Goal: Contribute content: Add original content to the website for others to see

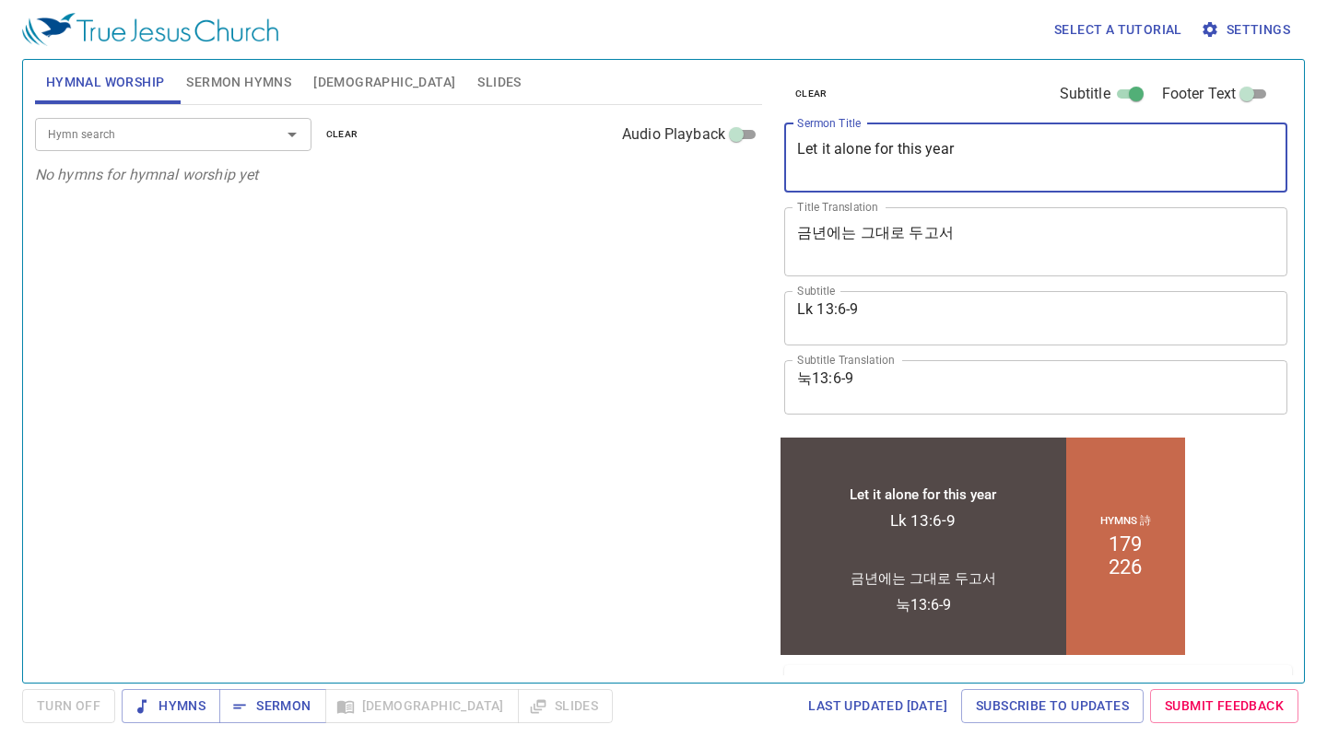
click at [980, 157] on textarea "Let it alone for this year" at bounding box center [1035, 157] width 477 height 35
drag, startPoint x: 937, startPoint y: 149, endPoint x: 764, endPoint y: 135, distance: 173.7
click at [764, 135] on div "Hymnal Worship Sermon Hymns [DEMOGRAPHIC_DATA] Slides Hymn search Hymn search c…" at bounding box center [663, 364] width 1271 height 623
paste textarea "Preparing For the Victory"
type textarea "Preparing For the Victory"
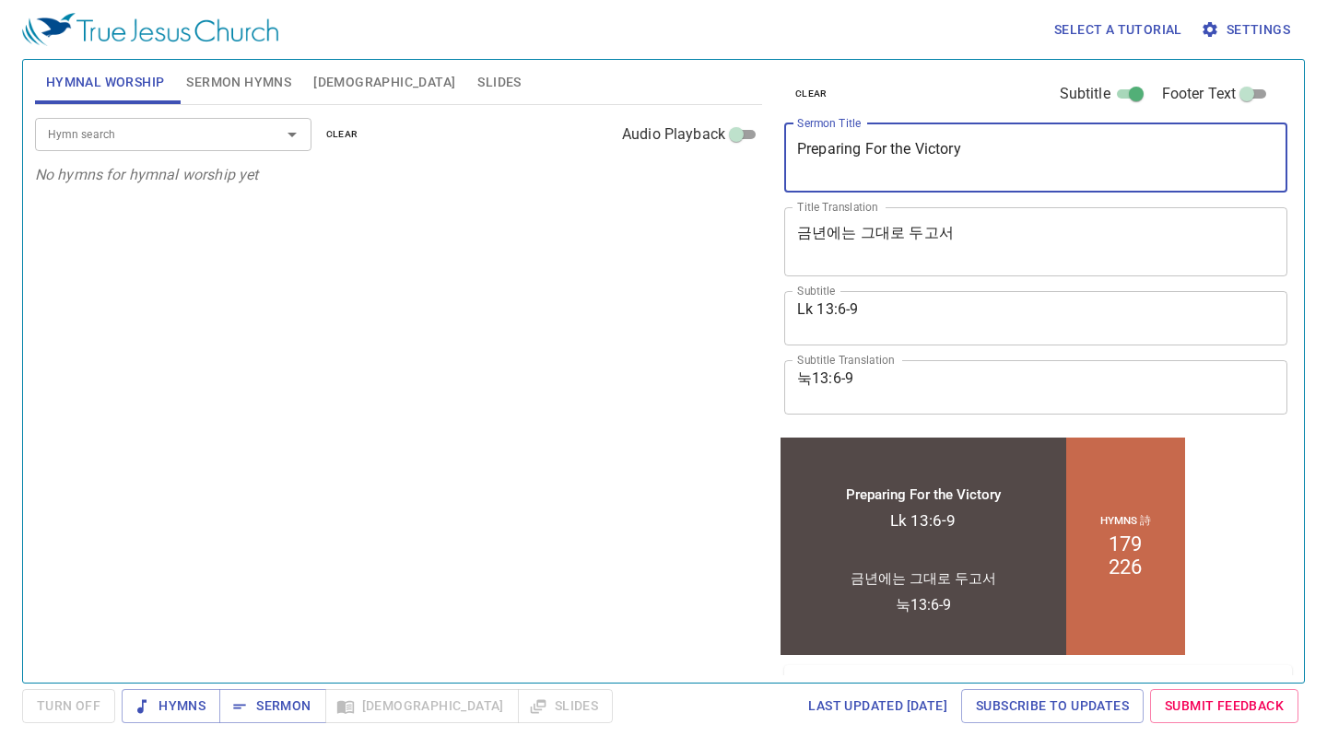
click at [896, 305] on textarea "Lk 13:6-9" at bounding box center [1035, 317] width 477 height 35
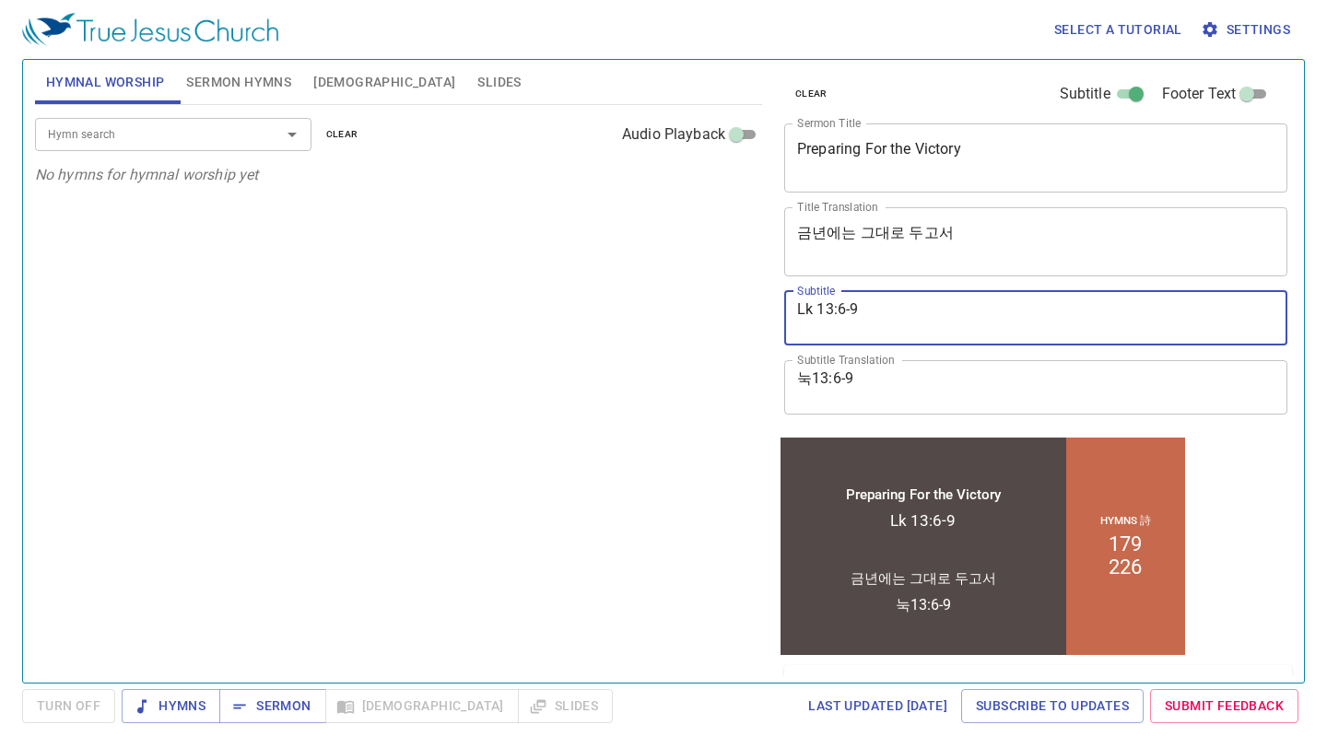
drag, startPoint x: 803, startPoint y: 308, endPoint x: 743, endPoint y: 304, distance: 60.0
click at [745, 304] on div "Hymnal Worship Sermon Hymns [DEMOGRAPHIC_DATA] Slides Hymn search Hymn search c…" at bounding box center [663, 364] width 1271 height 623
type textarea "Lk 22"
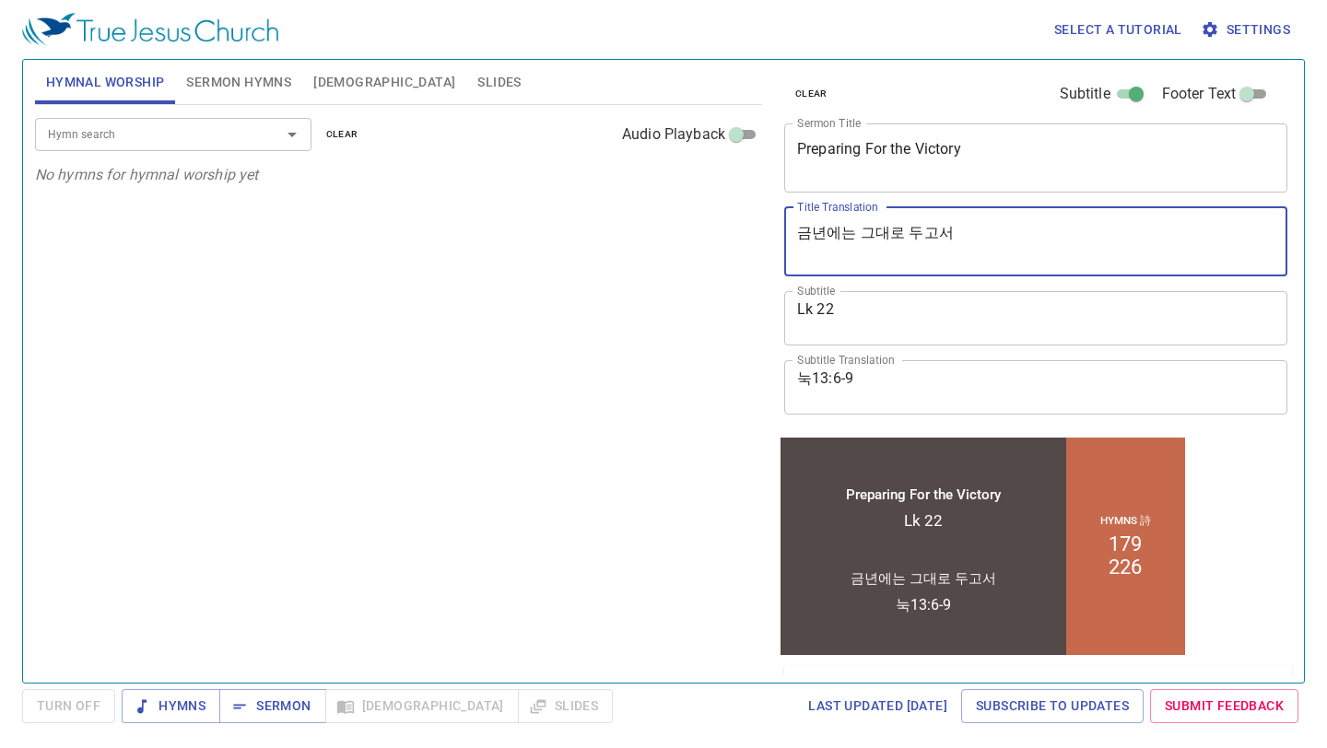
drag, startPoint x: 963, startPoint y: 240, endPoint x: 646, endPoint y: 218, distance: 317.7
click at [645, 218] on div "Hymnal Worship Sermon Hymns [DEMOGRAPHIC_DATA] Slides Hymn search Hymn search c…" at bounding box center [663, 364] width 1271 height 623
paste textarea "승리를 준비하라 (눅 22"
drag, startPoint x: 901, startPoint y: 238, endPoint x: 937, endPoint y: 239, distance: 35.9
click at [936, 239] on textarea "승리를 준비하라 (눅 22" at bounding box center [1035, 241] width 477 height 35
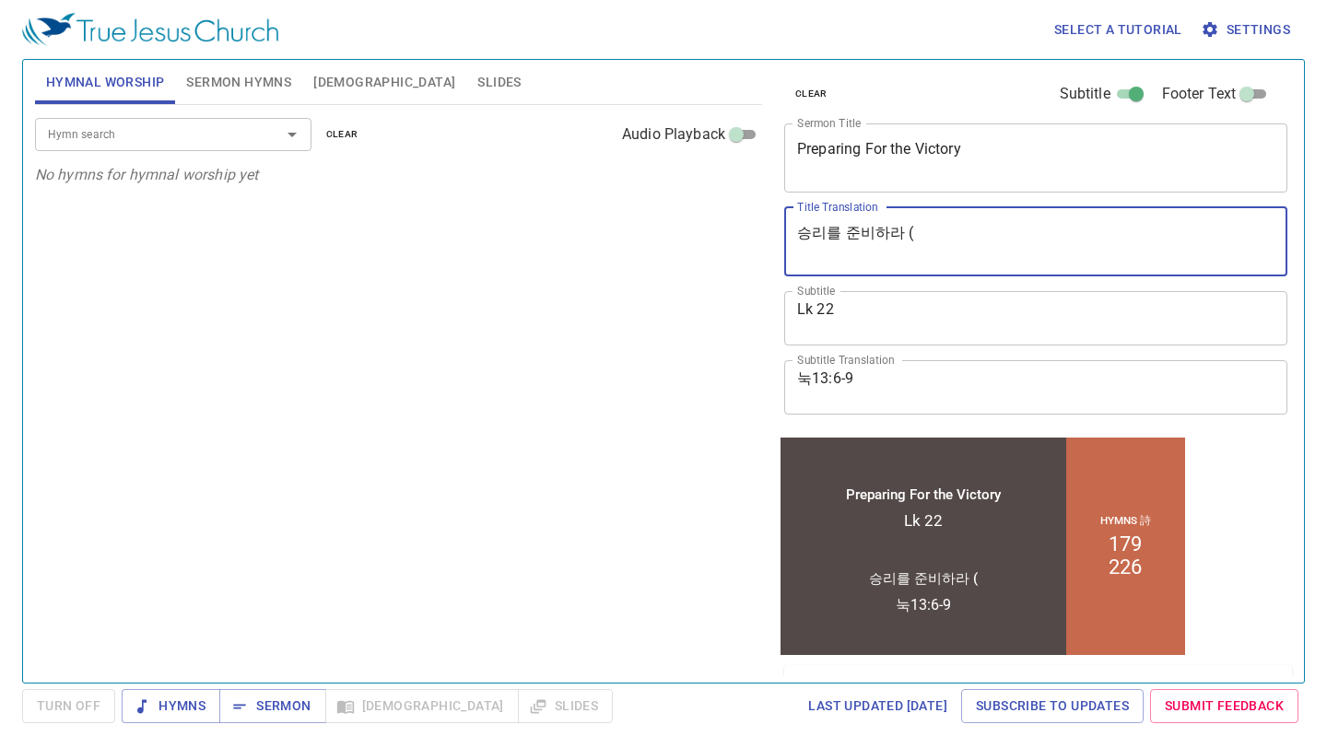
type textarea "승리를 준비하라 ("
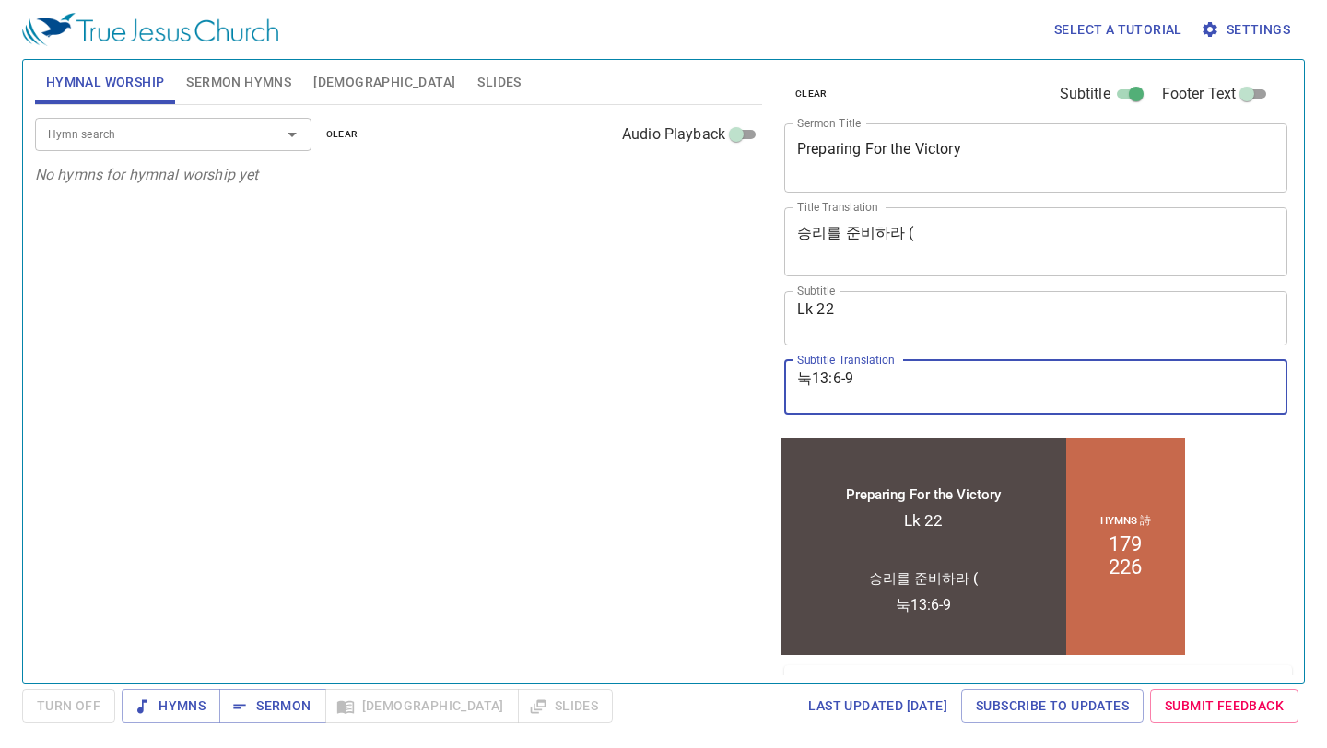
drag, startPoint x: 863, startPoint y: 380, endPoint x: 733, endPoint y: 369, distance: 130.3
click at [734, 368] on div "Hymnal Worship Sermon Hymns [DEMOGRAPHIC_DATA] Slides Hymn search Hymn search c…" at bounding box center [663, 364] width 1271 height 623
paste textarea "22"
type textarea "눅 22"
click at [929, 250] on textarea "승리를 준비하라 (" at bounding box center [1035, 241] width 477 height 35
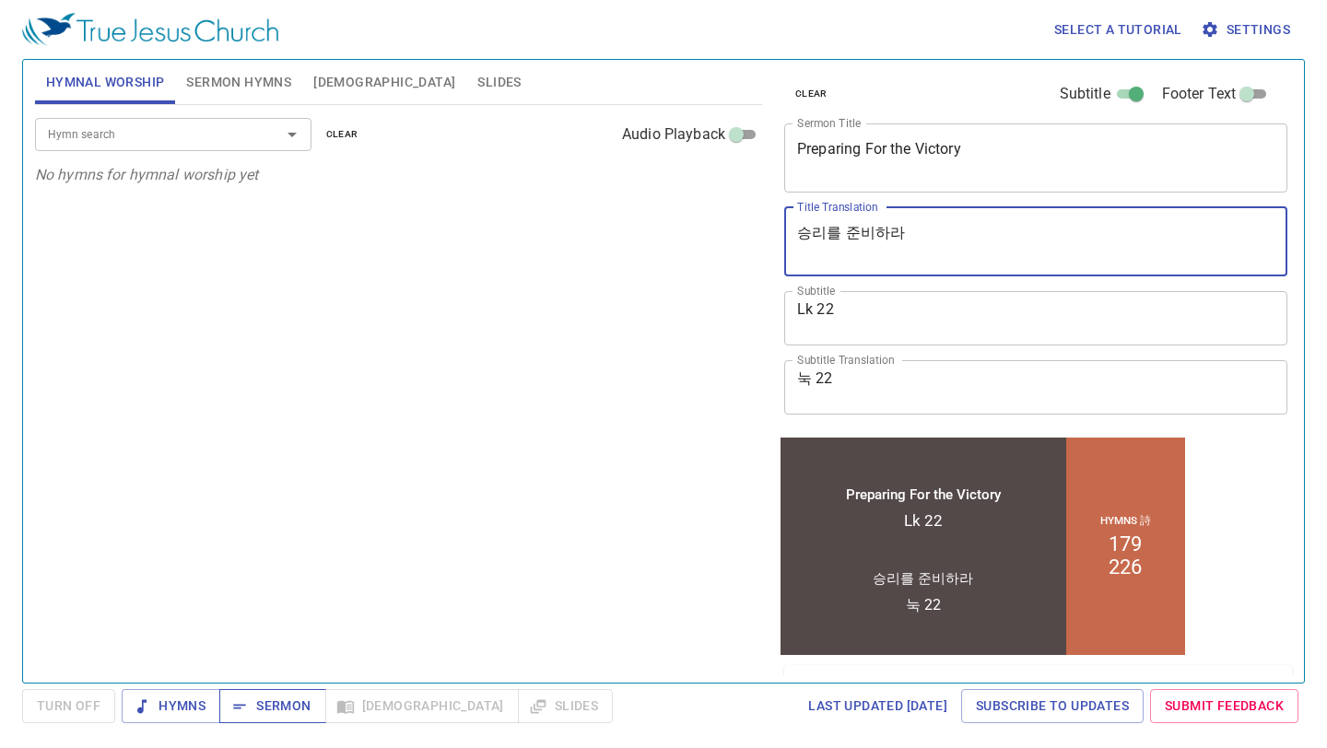
type textarea "승리를 준비하라"
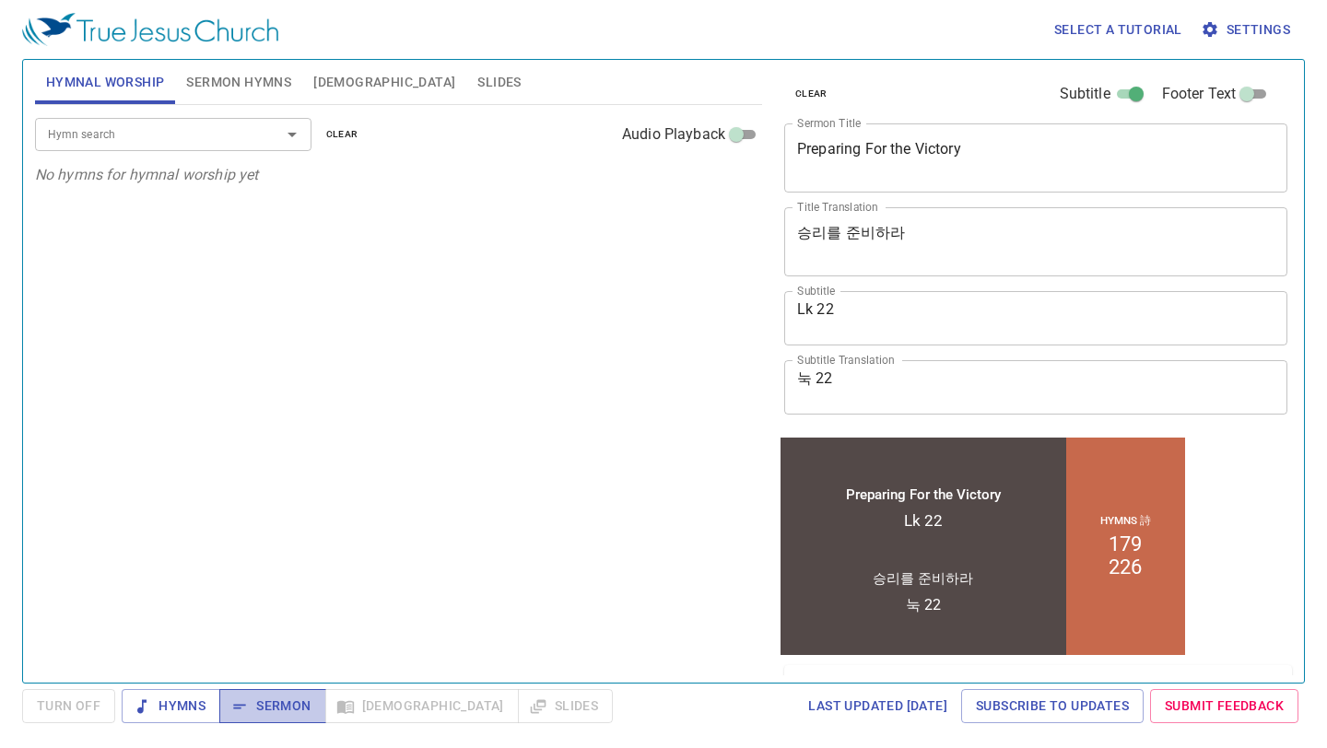
click at [263, 710] on span "Sermon" at bounding box center [272, 706] width 76 height 23
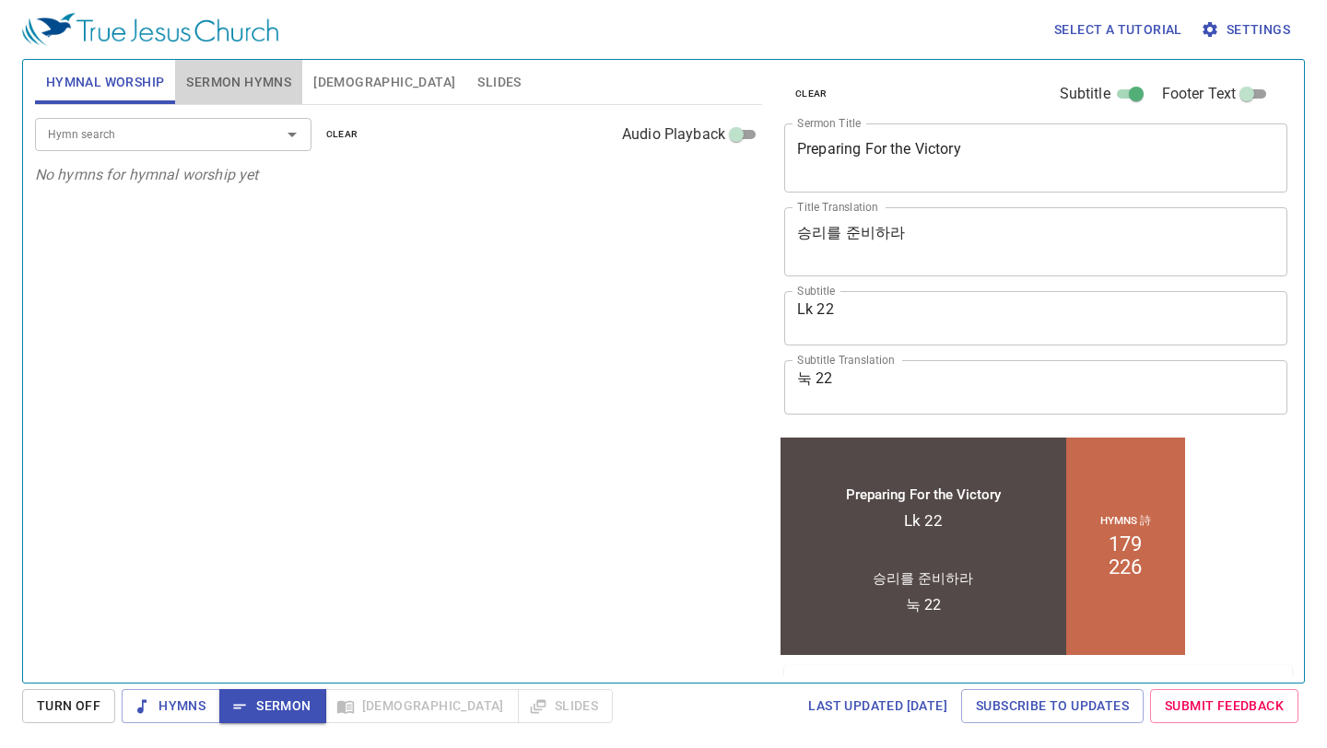
click at [266, 99] on button "Sermon Hymns" at bounding box center [238, 82] width 127 height 44
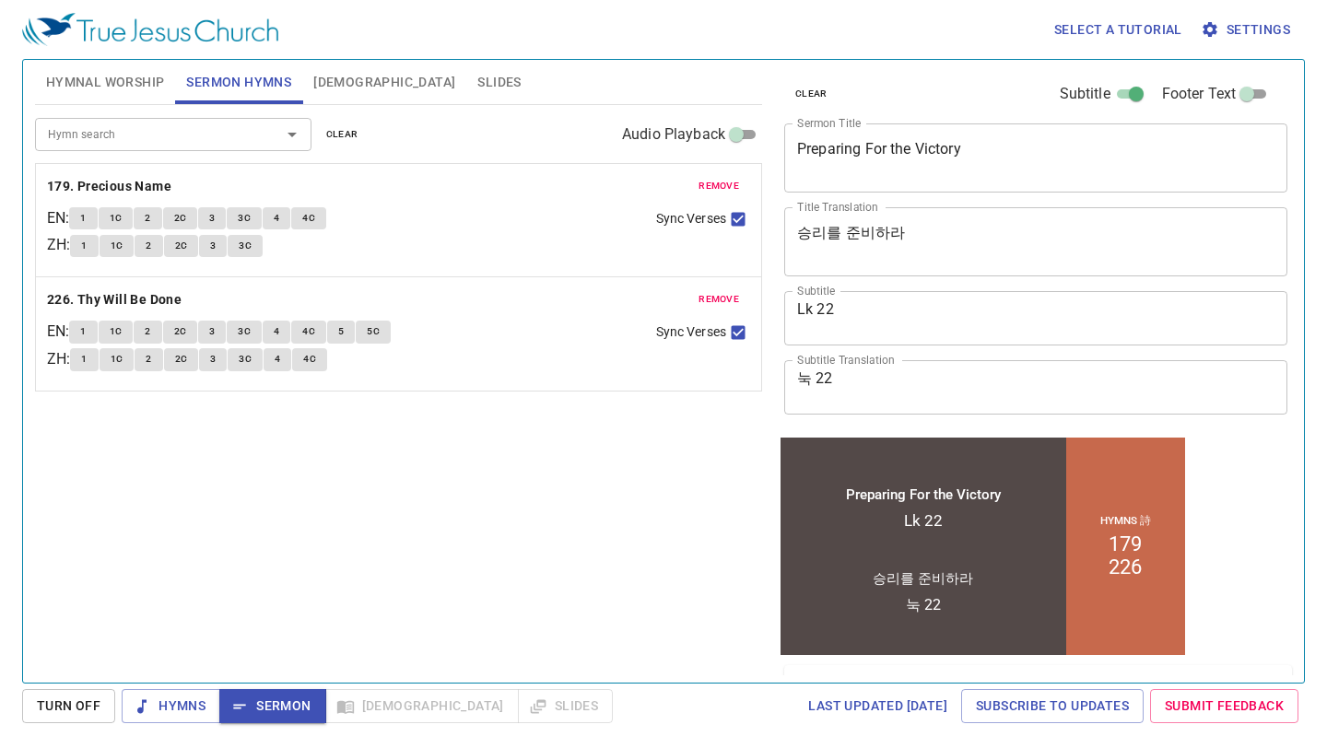
click at [719, 196] on button "remove" at bounding box center [718, 186] width 63 height 22
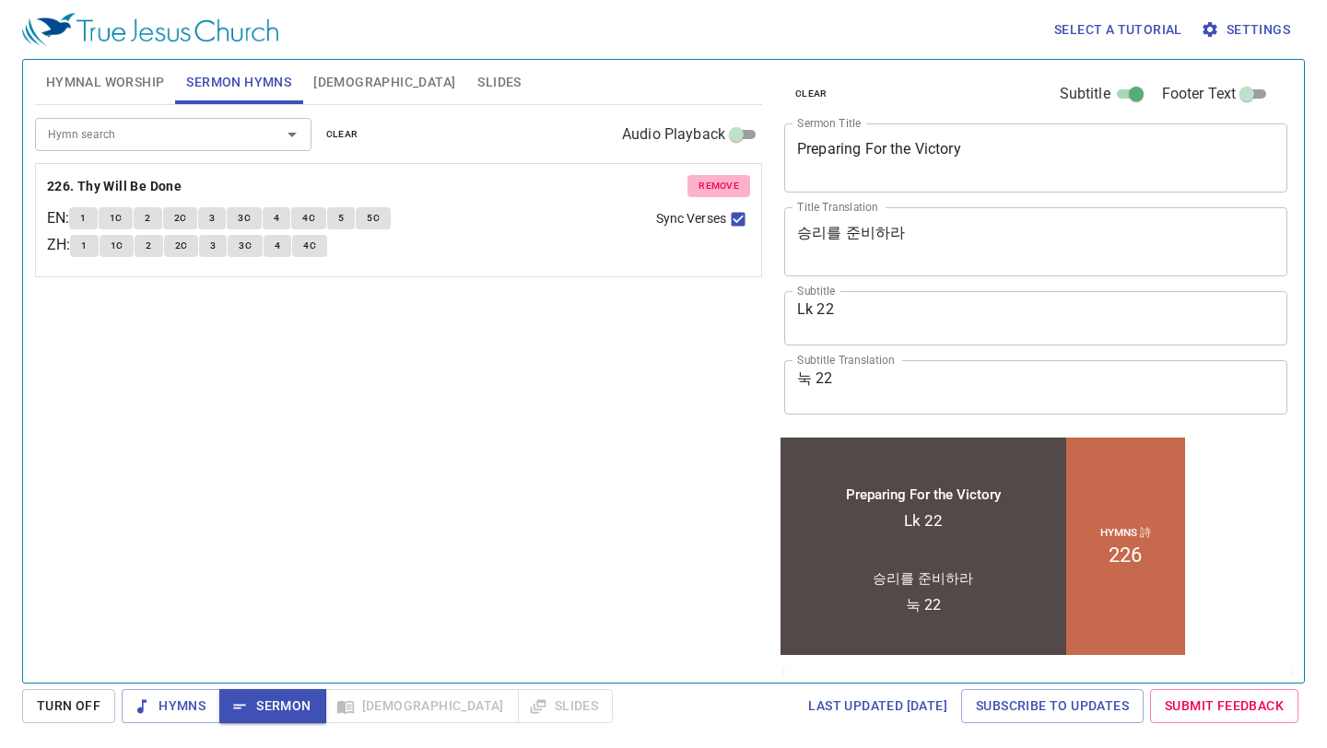
click at [719, 193] on span "remove" at bounding box center [718, 186] width 41 height 17
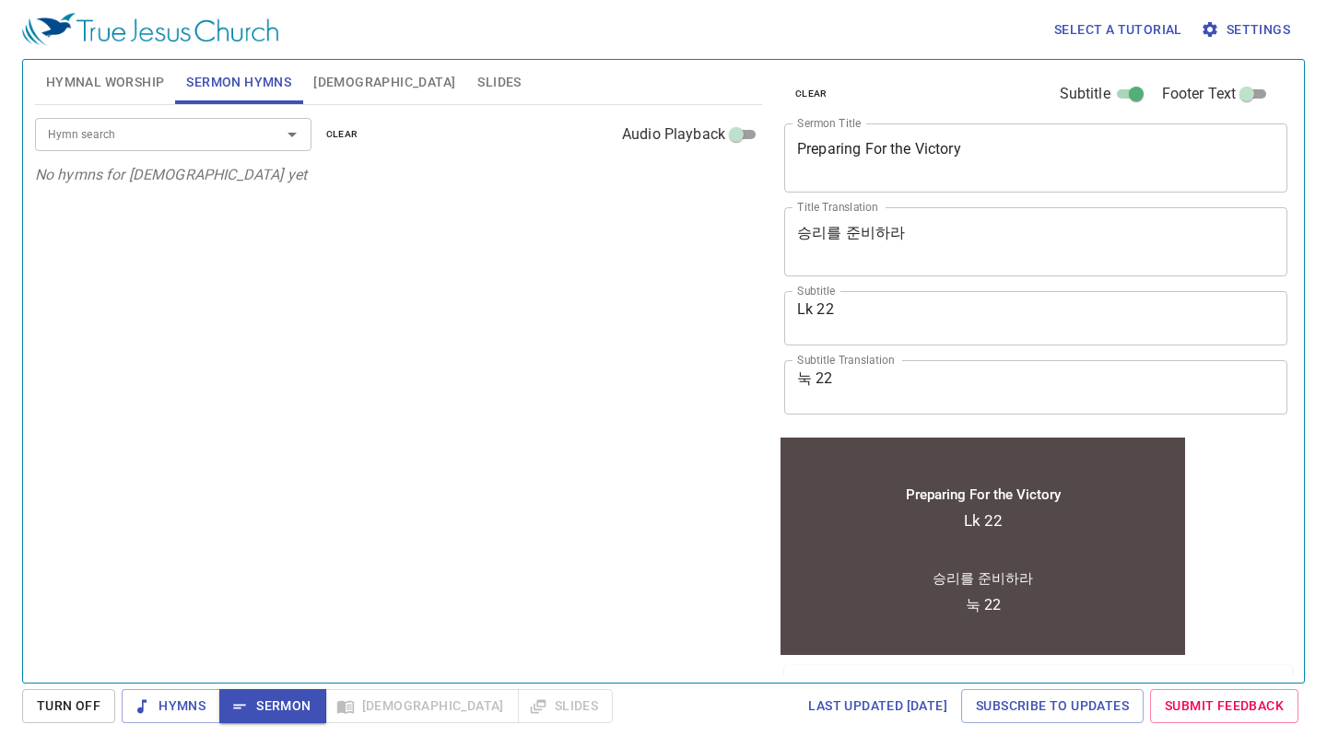
click at [179, 146] on div "Hymn search" at bounding box center [173, 134] width 276 height 32
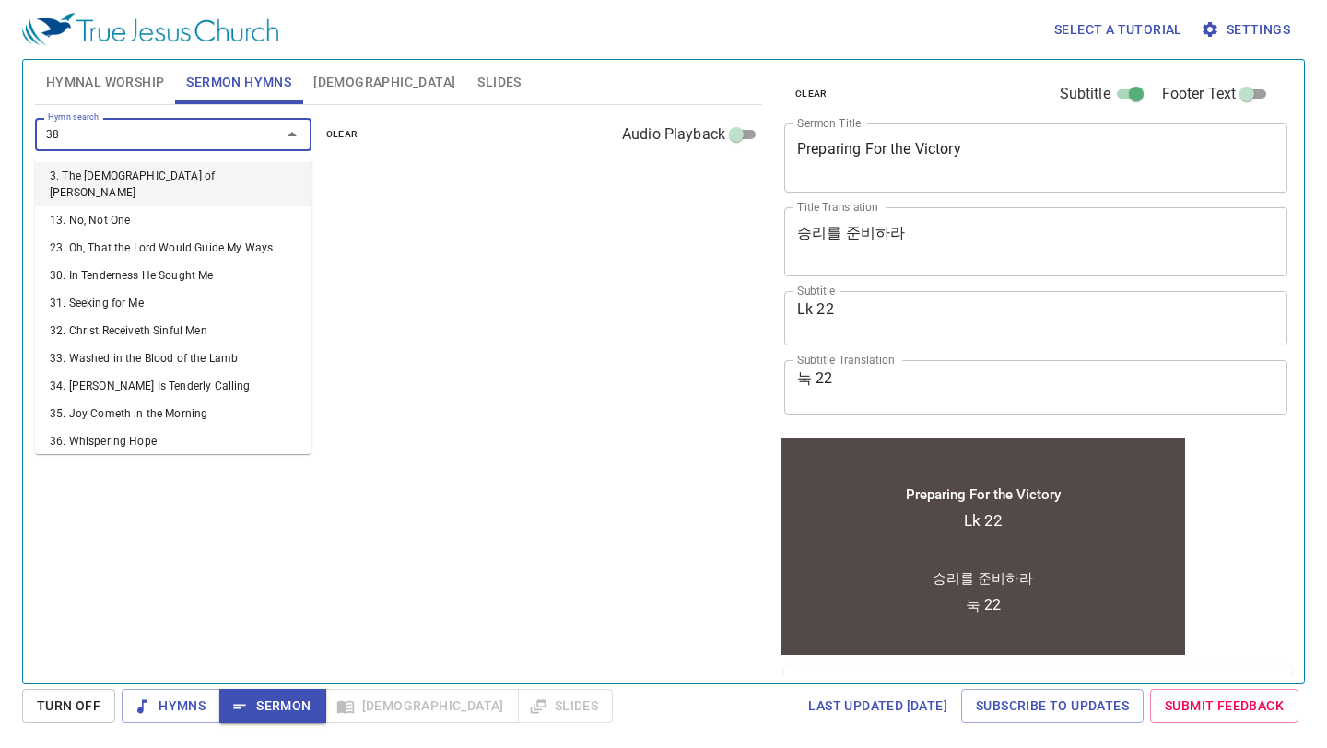
type input "385"
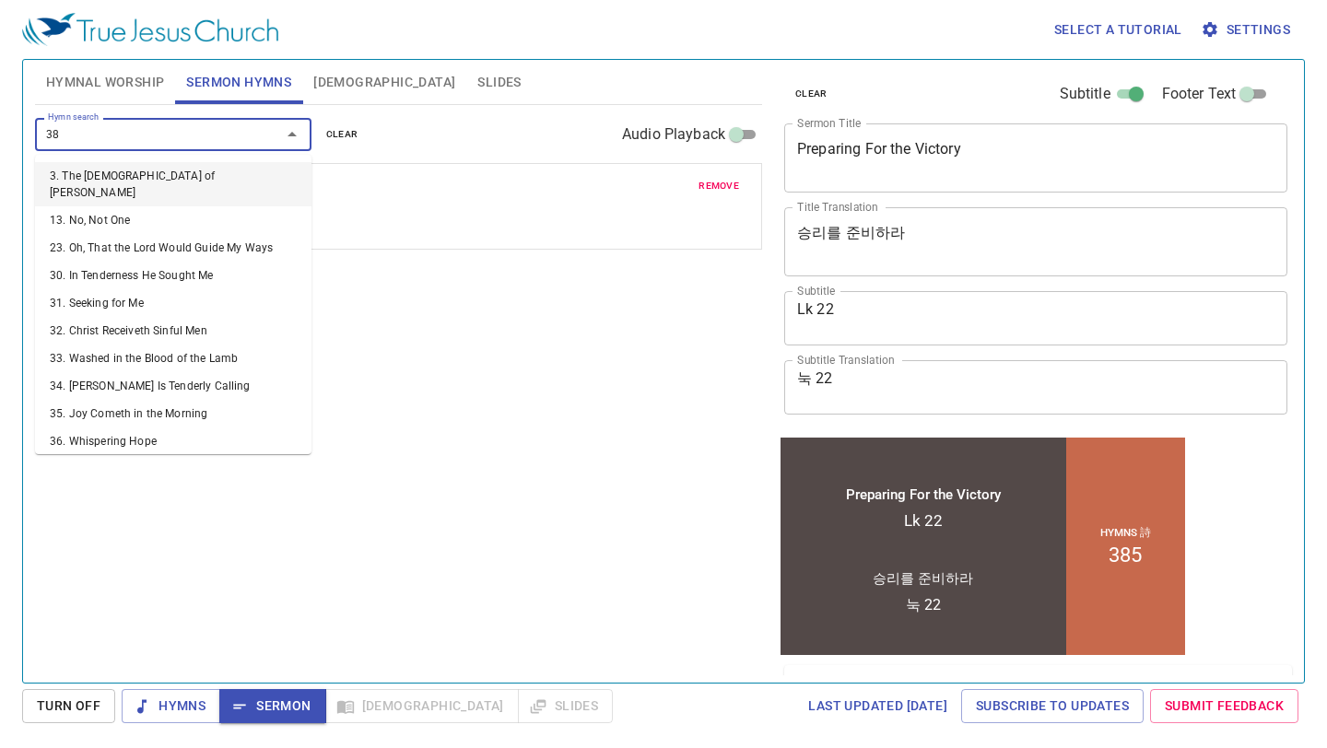
type input "381"
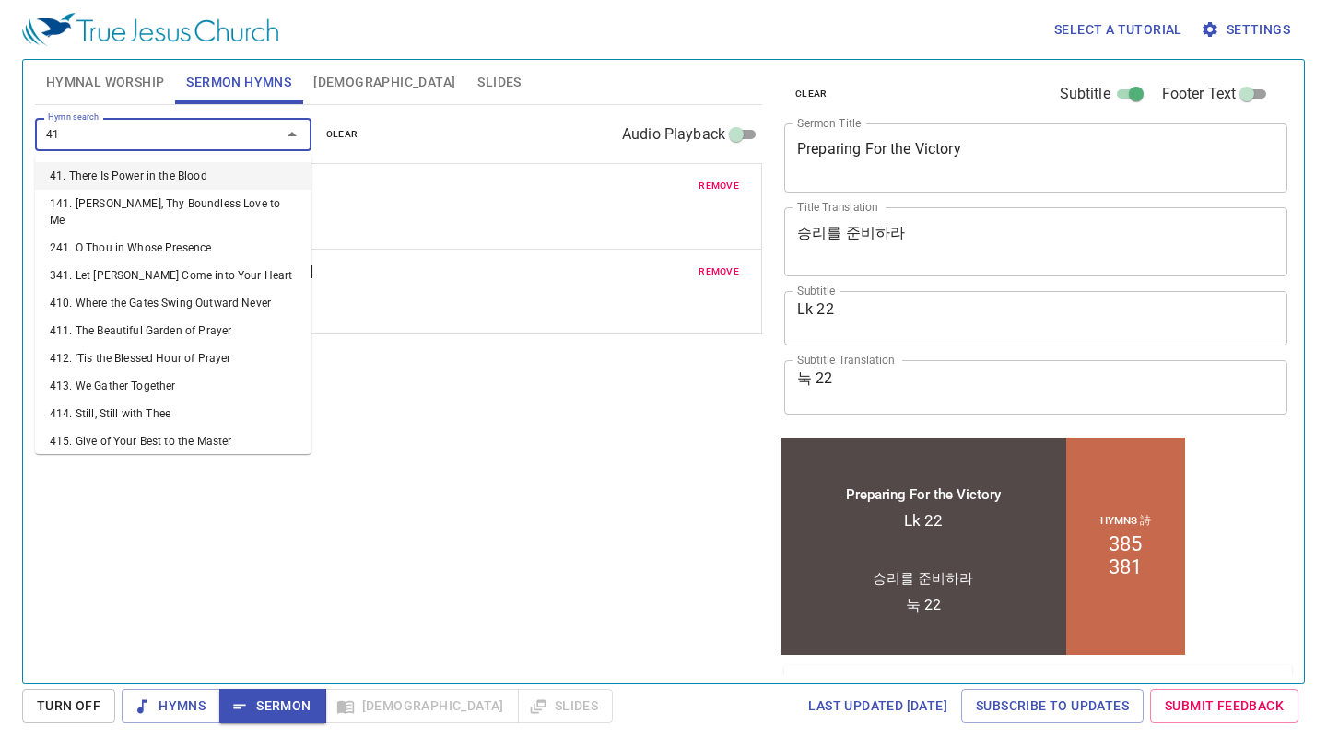
type input "415"
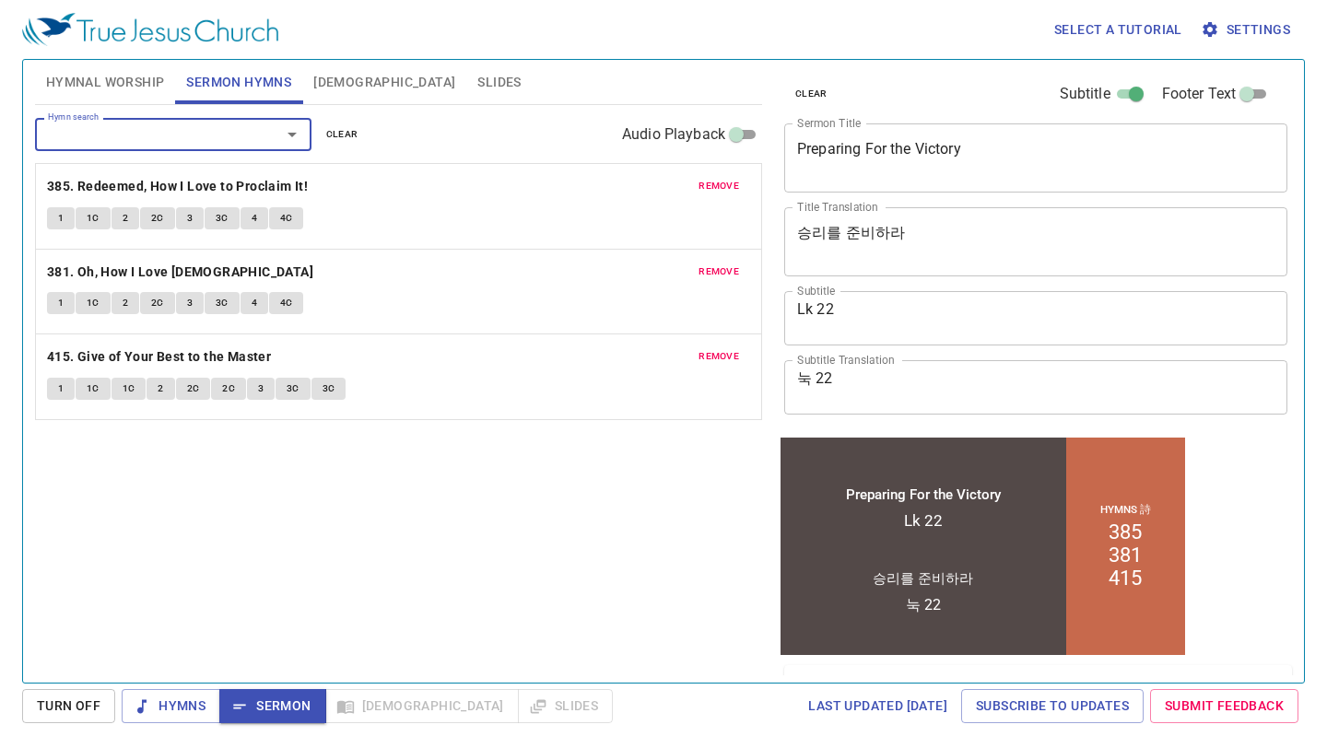
click at [732, 189] on span "remove" at bounding box center [718, 186] width 41 height 17
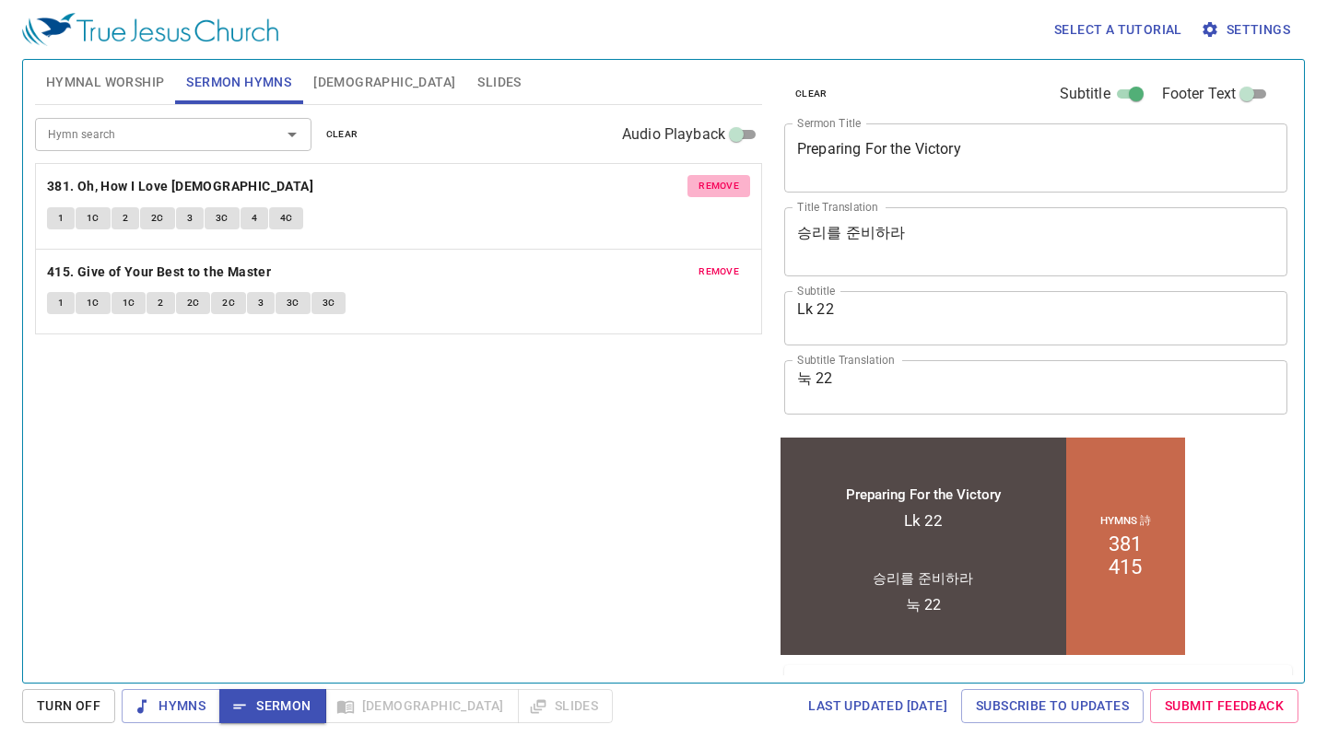
click at [712, 191] on span "remove" at bounding box center [718, 186] width 41 height 17
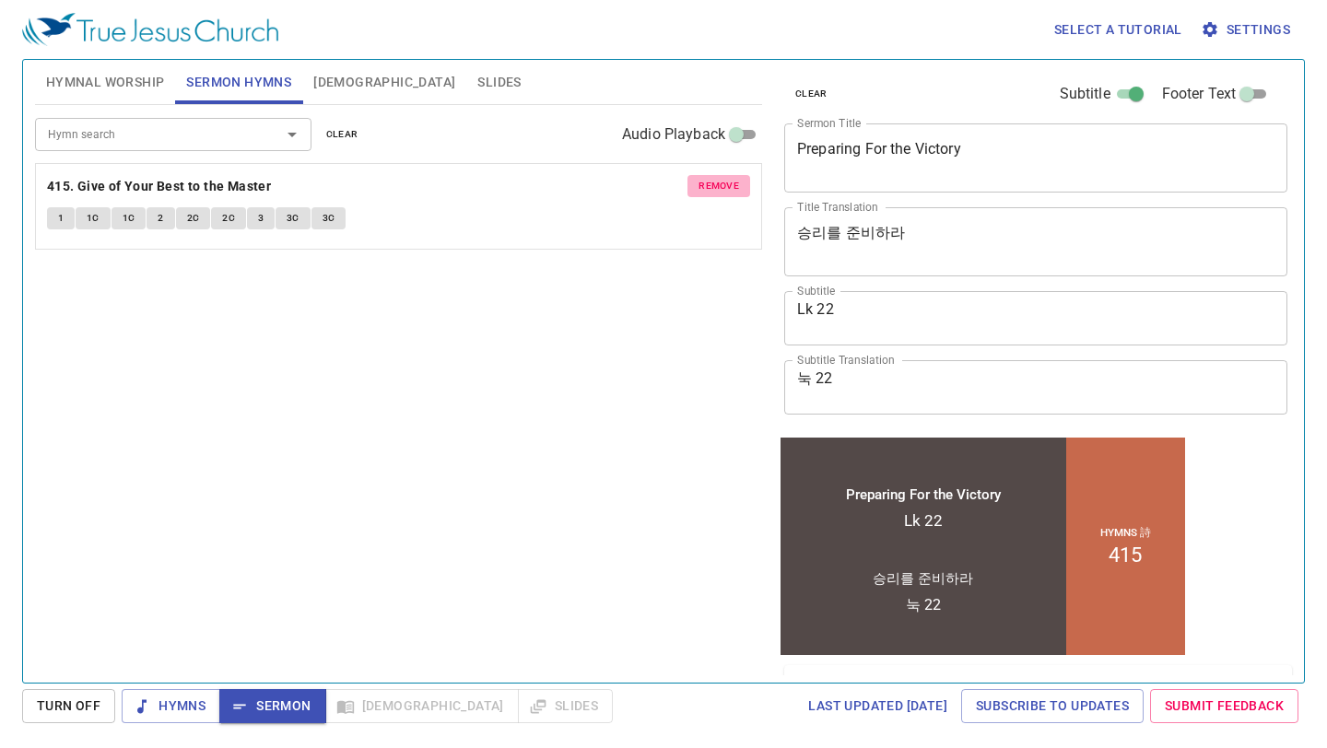
click at [712, 191] on span "remove" at bounding box center [718, 186] width 41 height 17
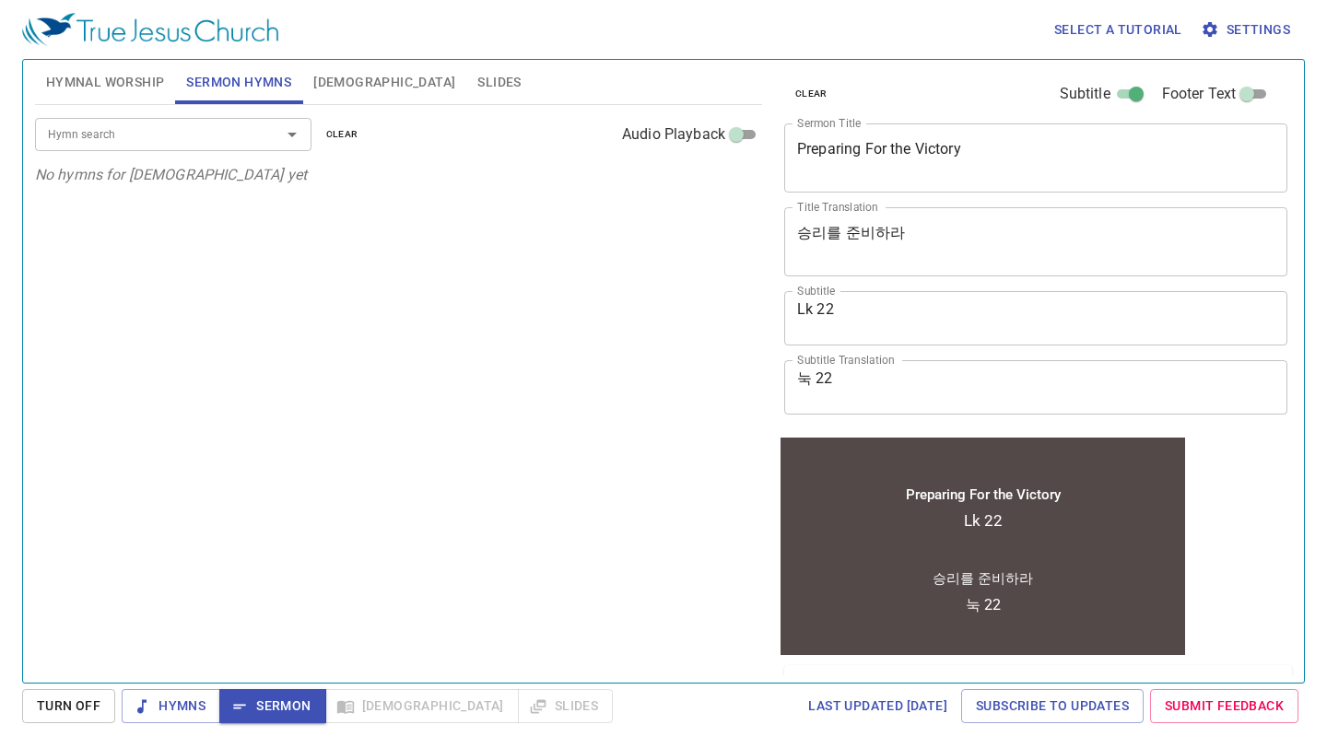
click at [209, 135] on input "Hymn search" at bounding box center [146, 133] width 211 height 21
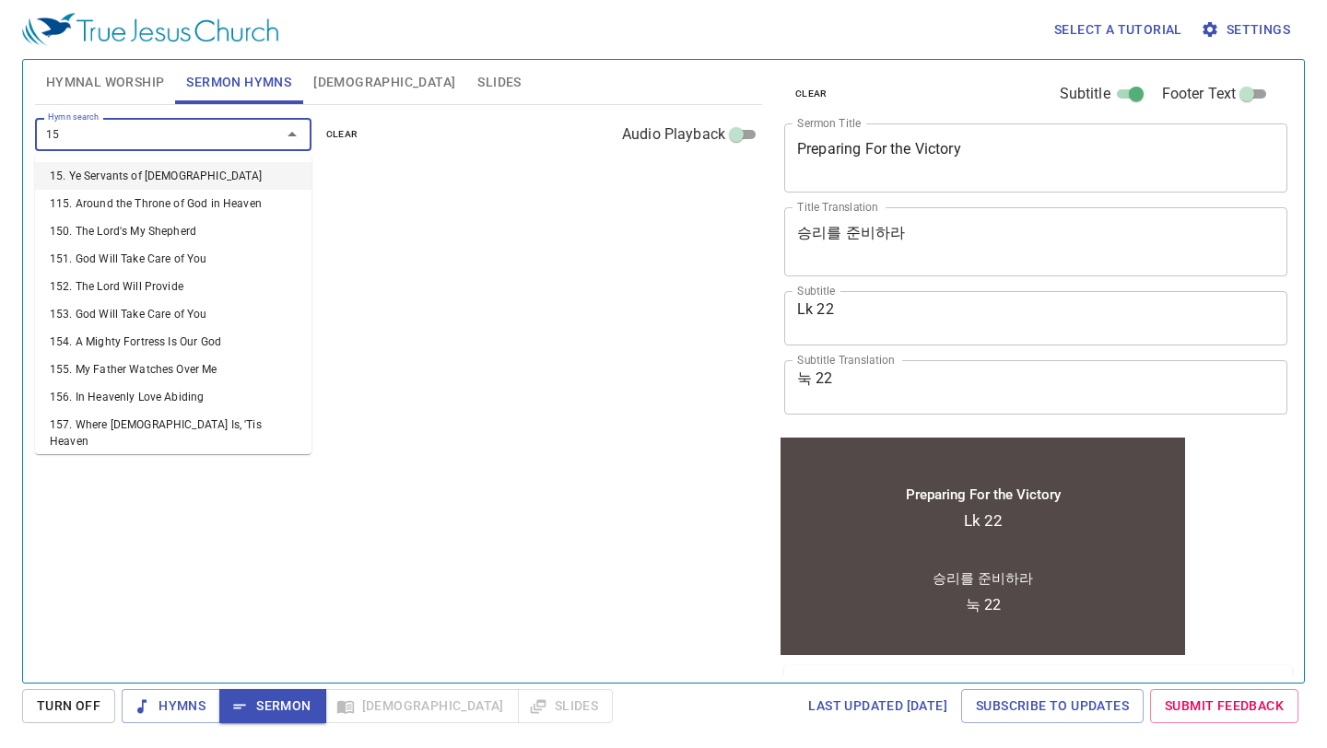
type input "157"
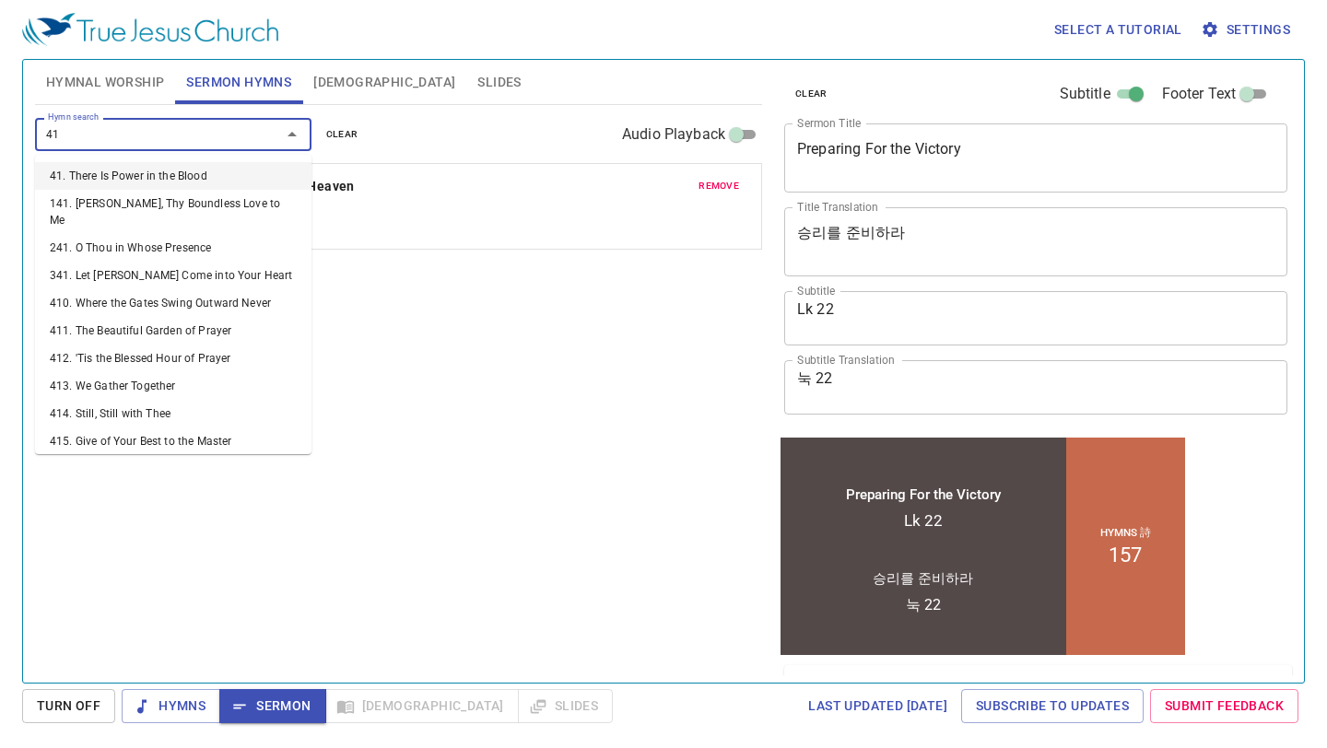
type input "415"
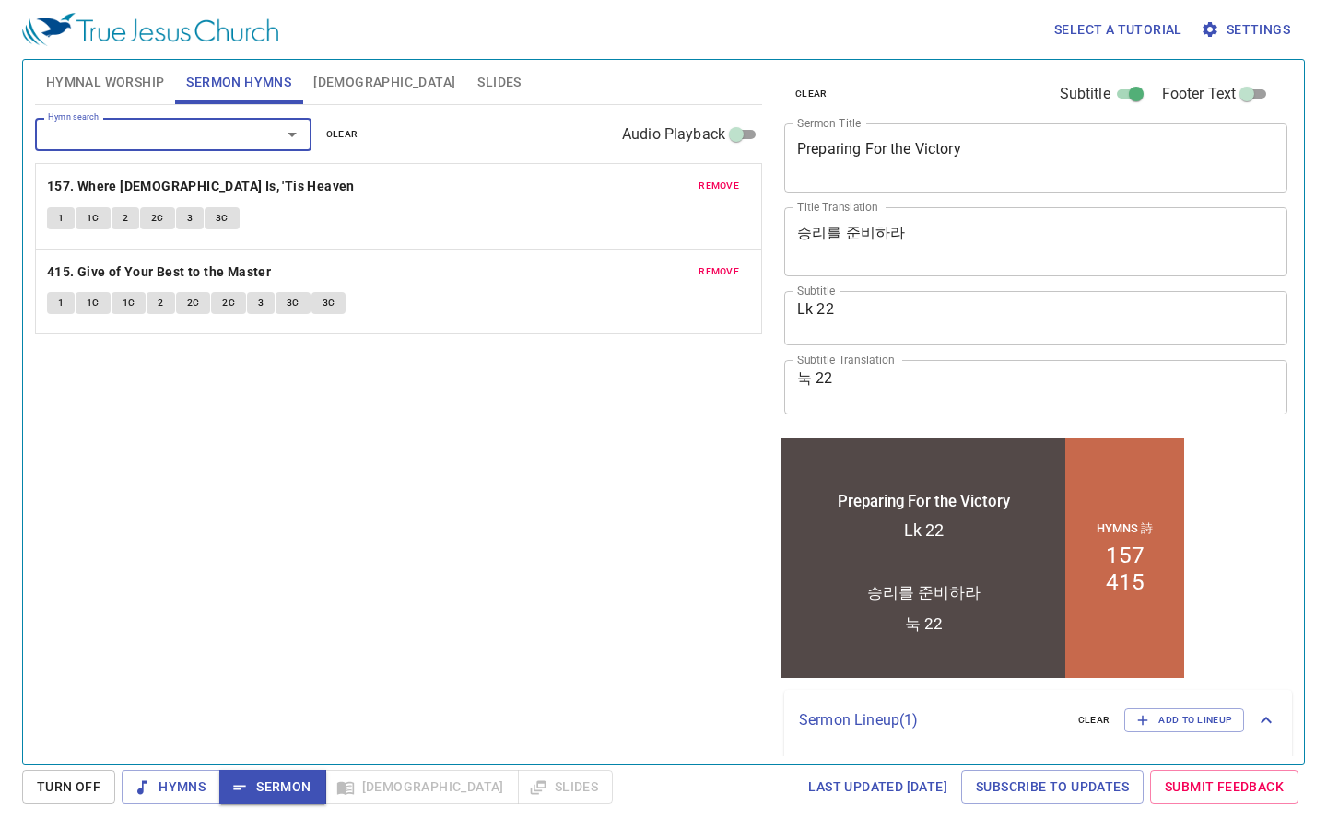
click at [467, 49] on div "Select a tutorial Settings" at bounding box center [659, 29] width 1275 height 59
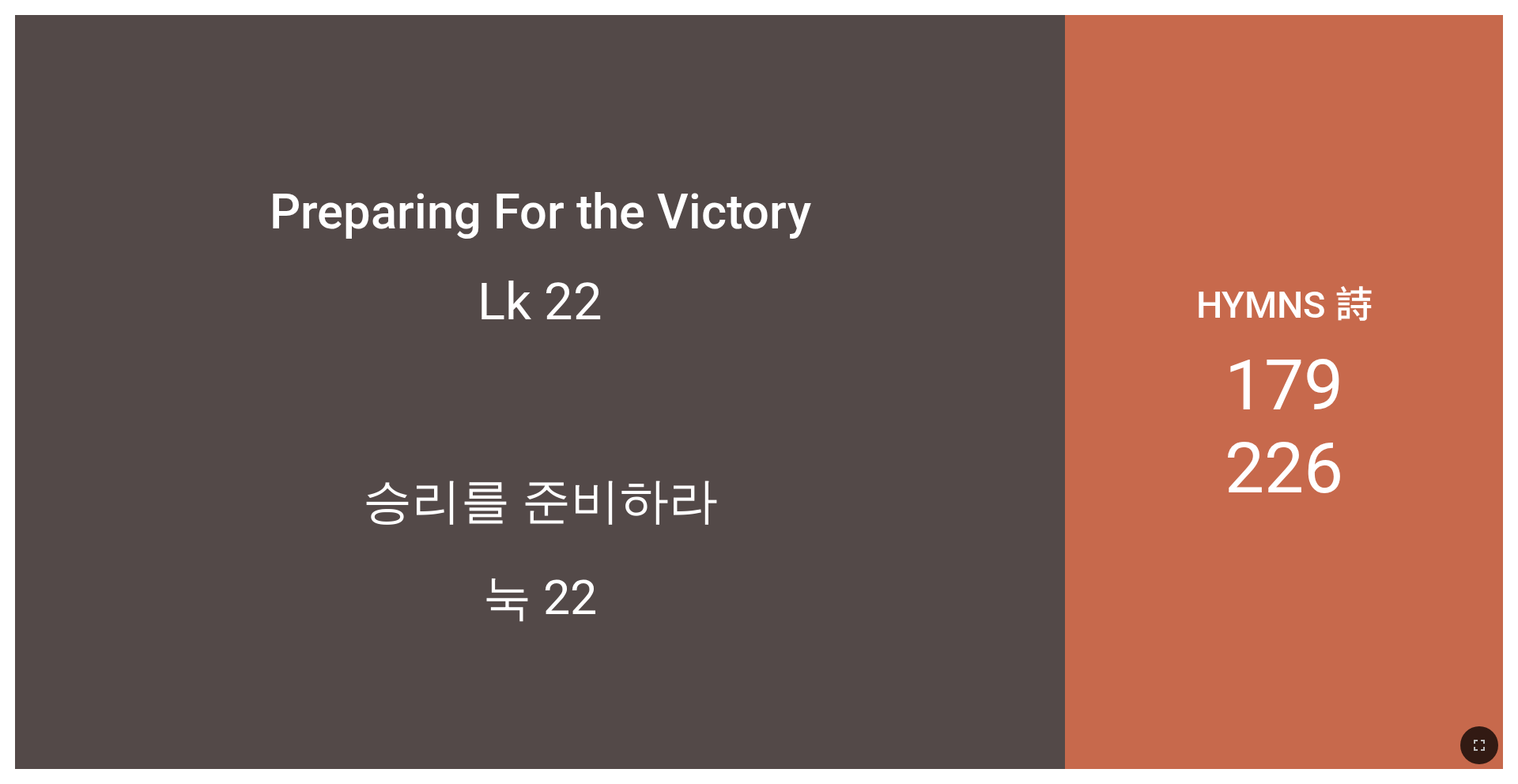
click at [463, 57] on div "Preparing For the Victory" at bounding box center [540, 155] width 1049 height 204
click at [358, 116] on div "Preparing For the Victory" at bounding box center [540, 155] width 1049 height 204
click at [1138, 641] on icon "button" at bounding box center [1479, 745] width 11 height 11
